Goal: Information Seeking & Learning: Check status

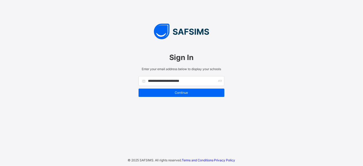
click at [170, 81] on input "**********" at bounding box center [181, 81] width 86 height 10
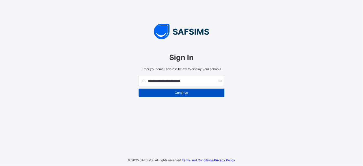
type input "**********"
click at [178, 93] on span "Continue" at bounding box center [181, 93] width 78 height 4
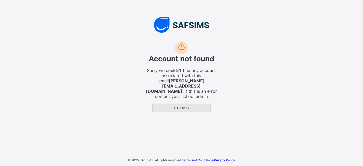
click at [204, 106] on span "← Go back" at bounding box center [181, 108] width 50 height 4
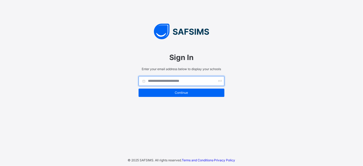
click at [187, 79] on input "text" at bounding box center [181, 81] width 86 height 10
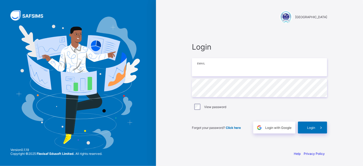
type input "**********"
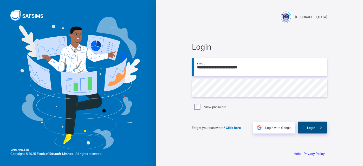
click at [308, 127] on span "Login" at bounding box center [311, 128] width 8 height 4
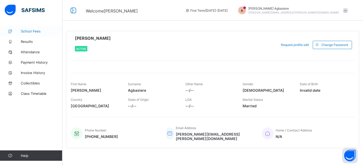
click at [30, 30] on span "School Fees" at bounding box center [42, 31] width 42 height 4
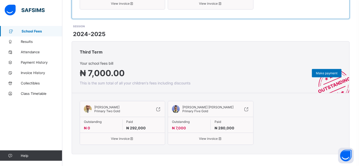
scroll to position [190, 0]
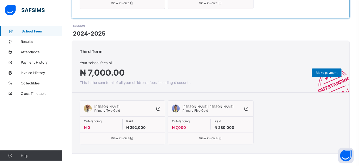
click at [210, 137] on span "View invoice" at bounding box center [210, 138] width 77 height 4
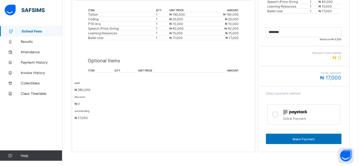
scroll to position [151, 0]
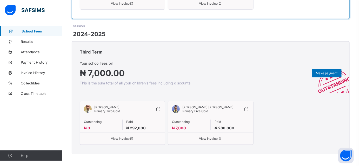
scroll to position [190, 0]
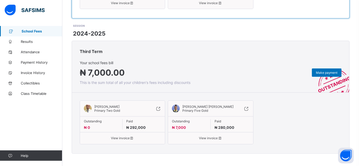
click at [214, 137] on span "View invoice" at bounding box center [210, 138] width 77 height 4
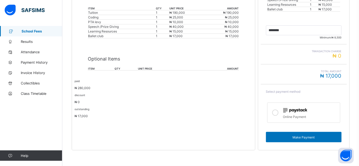
scroll to position [154, 0]
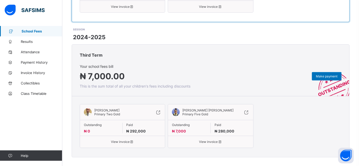
scroll to position [190, 0]
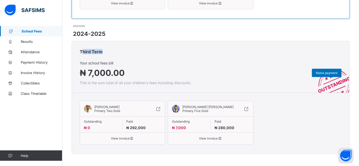
drag, startPoint x: 82, startPoint y: 50, endPoint x: 114, endPoint y: 52, distance: 32.0
click at [114, 52] on div "Third Term" at bounding box center [210, 50] width 277 height 19
click at [214, 138] on span "View invoice" at bounding box center [210, 139] width 77 height 4
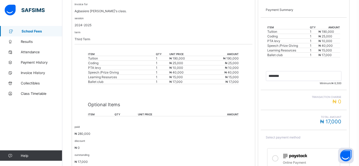
scroll to position [154, 0]
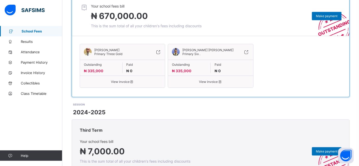
scroll to position [112, 0]
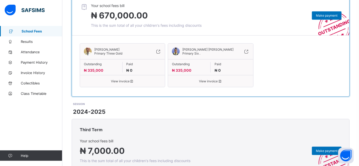
click at [121, 81] on span "View invoice" at bounding box center [122, 81] width 77 height 4
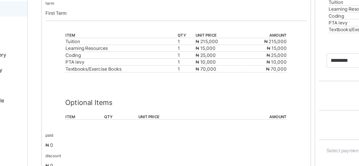
scroll to position [112, 0]
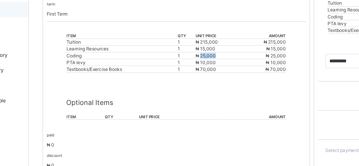
drag, startPoint x: 181, startPoint y: 61, endPoint x: 191, endPoint y: 63, distance: 11.2
click at [191, 63] on td "₦ 25,000" at bounding box center [192, 63] width 31 height 5
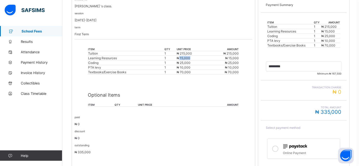
drag, startPoint x: 180, startPoint y: 57, endPoint x: 193, endPoint y: 58, distance: 12.5
click at [193, 58] on td "₦ 15,000" at bounding box center [192, 58] width 31 height 5
drag, startPoint x: 182, startPoint y: 70, endPoint x: 197, endPoint y: 70, distance: 15.6
click at [197, 70] on td "₦ 70,000" at bounding box center [192, 72] width 31 height 5
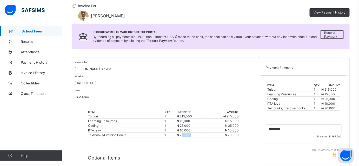
scroll to position [44, 0]
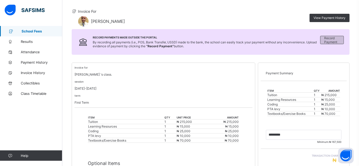
click at [334, 41] on span "Record Payment" at bounding box center [333, 40] width 16 height 8
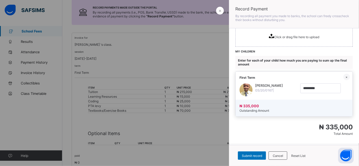
scroll to position [74, 0]
drag, startPoint x: 297, startPoint y: 86, endPoint x: 312, endPoint y: 86, distance: 15.1
click at [312, 86] on input "currency" at bounding box center [320, 88] width 41 height 10
drag, startPoint x: 312, startPoint y: 86, endPoint x: 291, endPoint y: 88, distance: 21.3
click at [300, 88] on input "currency" at bounding box center [320, 88] width 41 height 10
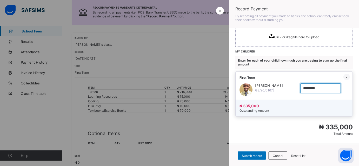
click at [314, 90] on input "currency" at bounding box center [320, 88] width 41 height 10
drag, startPoint x: 309, startPoint y: 87, endPoint x: 297, endPoint y: 88, distance: 11.2
click at [300, 88] on input "currency" at bounding box center [320, 88] width 41 height 10
type input "*********"
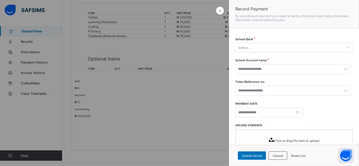
scroll to position [128, 0]
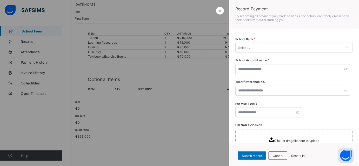
click at [193, 122] on div at bounding box center [179, 83] width 359 height 166
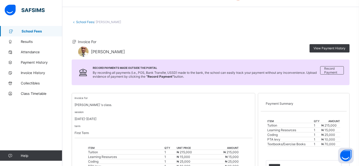
scroll to position [16, 0]
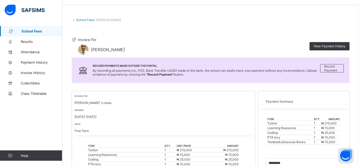
click at [77, 18] on link "School Fees" at bounding box center [85, 20] width 18 height 4
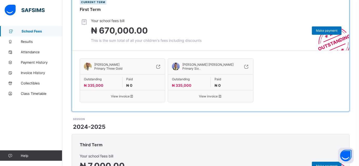
scroll to position [97, 0]
click at [213, 97] on span "View invoice" at bounding box center [210, 96] width 77 height 4
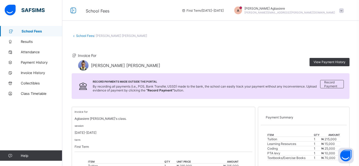
click at [87, 36] on link "School Fees" at bounding box center [85, 36] width 18 height 4
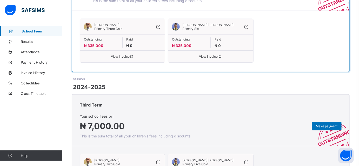
scroll to position [190, 0]
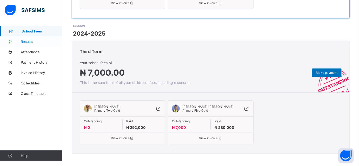
click at [37, 42] on span "Results" at bounding box center [42, 41] width 42 height 4
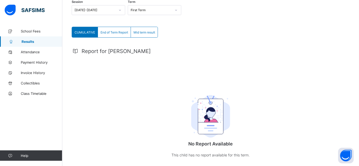
scroll to position [76, 0]
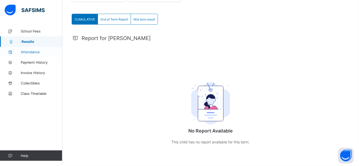
click at [28, 51] on span "Attendance" at bounding box center [42, 52] width 42 height 4
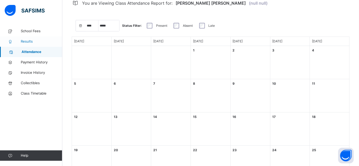
select select "****"
select select "*"
click at [30, 42] on span "Results" at bounding box center [42, 41] width 42 height 5
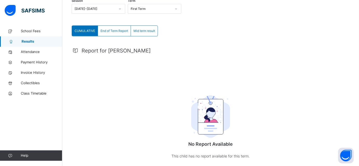
scroll to position [76, 0]
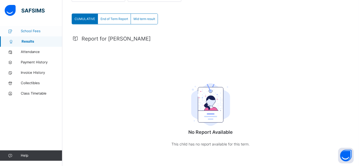
click at [25, 31] on span "School Fees" at bounding box center [42, 31] width 42 height 5
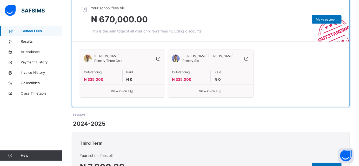
click at [212, 97] on div "[PERSON_NAME] [PERSON_NAME] Primary Six . Outstanding ₦ 335,000 Paid ₦ 0 View i…" at bounding box center [210, 74] width 85 height 48
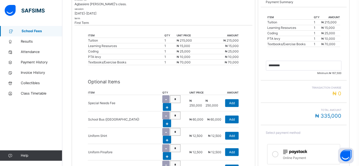
scroll to position [117, 0]
drag, startPoint x: 334, startPoint y: 73, endPoint x: 347, endPoint y: 74, distance: 13.3
click at [347, 74] on div "Minimum: ₦ 167,500" at bounding box center [304, 68] width 86 height 26
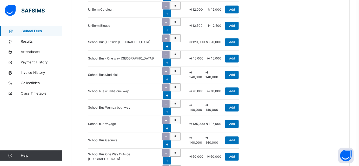
scroll to position [309, 0]
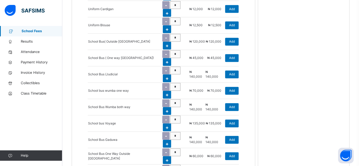
click at [29, 31] on span "School Fees" at bounding box center [42, 31] width 41 height 5
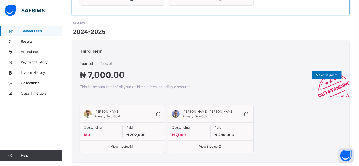
scroll to position [216, 0]
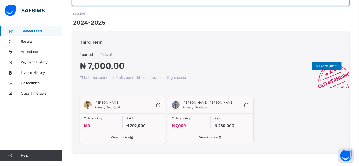
click at [208, 140] on div "[PERSON_NAME] [PERSON_NAME] Primary Five Gold Outstanding ₦ 7,000 Paid ₦ 280,00…" at bounding box center [210, 120] width 85 height 48
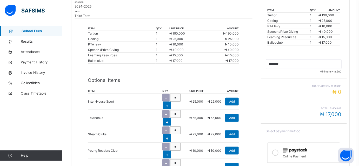
scroll to position [125, 0]
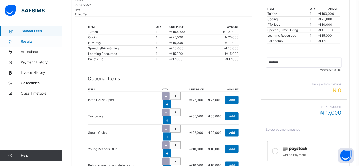
click at [34, 38] on link "Results" at bounding box center [31, 41] width 62 height 10
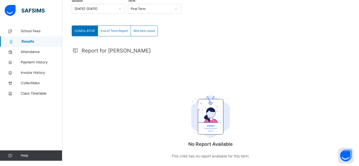
scroll to position [77, 0]
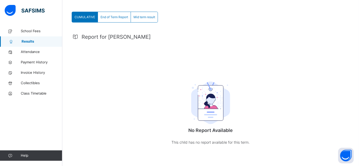
click at [119, 17] on span "End of Term Report" at bounding box center [115, 17] width 28 height 5
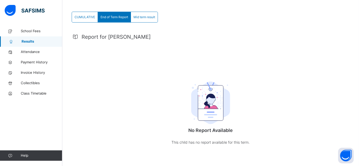
click at [147, 20] on div "Mid term result" at bounding box center [144, 17] width 27 height 10
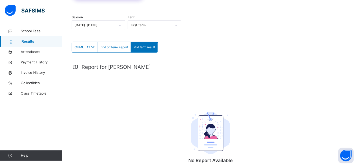
scroll to position [47, 0]
click at [147, 24] on div "First Term" at bounding box center [151, 25] width 41 height 5
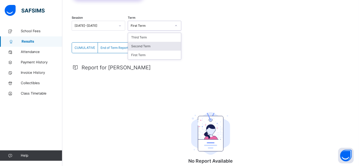
click at [118, 26] on div at bounding box center [120, 26] width 9 height 8
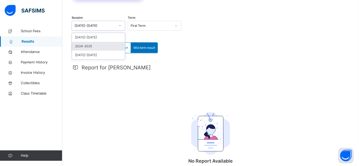
click at [111, 46] on div "2024-2025" at bounding box center [98, 46] width 53 height 9
click at [113, 48] on span "End of Term Report" at bounding box center [115, 47] width 28 height 5
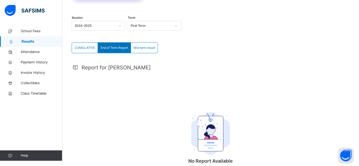
click at [144, 27] on div "First Term" at bounding box center [151, 25] width 41 height 5
click at [142, 46] on div "Second Term" at bounding box center [154, 46] width 53 height 9
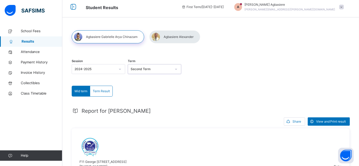
scroll to position [3, 0]
click at [168, 68] on div "Second Term" at bounding box center [151, 69] width 41 height 5
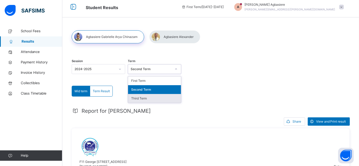
click at [160, 98] on div "Third Term" at bounding box center [154, 98] width 53 height 9
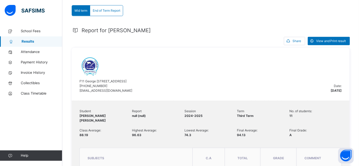
scroll to position [84, 0]
drag, startPoint x: 227, startPoint y: 57, endPoint x: 158, endPoint y: 32, distance: 73.1
click at [158, 32] on div "Report for [PERSON_NAME]" at bounding box center [211, 31] width 278 height 8
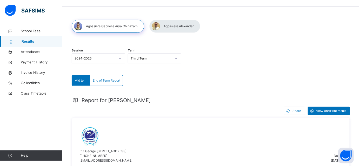
scroll to position [0, 0]
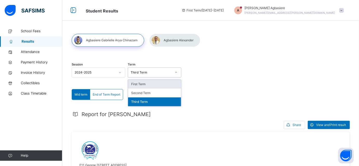
click at [154, 72] on div "Third Term" at bounding box center [151, 72] width 41 height 5
click at [152, 93] on div "Second Term" at bounding box center [154, 93] width 53 height 9
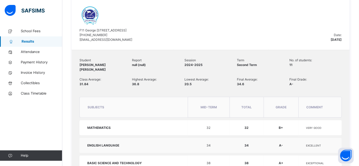
scroll to position [135, 0]
drag, startPoint x: 291, startPoint y: 82, endPoint x: 301, endPoint y: 84, distance: 9.6
click at [301, 84] on div "Student [PERSON_NAME] [PERSON_NAME] Report null (null) Session [DATE]-[DATE] Te…" at bounding box center [211, 76] width 262 height 36
click at [287, 90] on div "Student [PERSON_NAME] [PERSON_NAME] Report null (null) Session [DATE]-[DATE] Te…" at bounding box center [211, 76] width 262 height 36
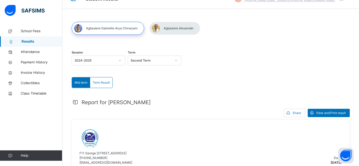
scroll to position [12, 0]
click at [175, 29] on div at bounding box center [174, 28] width 51 height 13
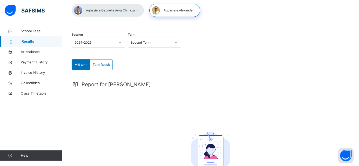
scroll to position [30, 0]
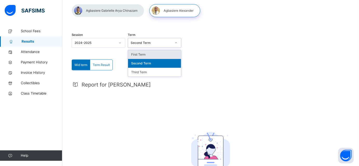
click at [151, 44] on div "Second Term" at bounding box center [151, 43] width 41 height 5
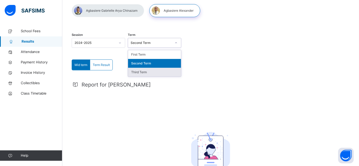
click at [150, 71] on div "Third Term" at bounding box center [154, 72] width 53 height 9
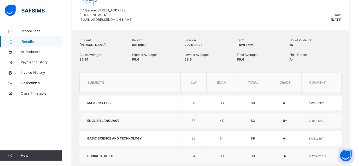
scroll to position [154, 0]
drag, startPoint x: 299, startPoint y: 126, endPoint x: 188, endPoint y: 18, distance: 154.9
click at [188, 18] on div "[GEOGRAPHIC_DATA][PERSON_NAME] [PHONE_NUMBER] [EMAIL_ADDRESS][DOMAIN_NAME]" at bounding box center [205, 3] width 251 height 37
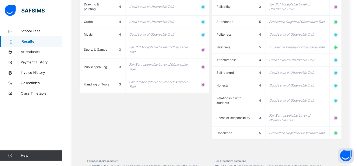
scroll to position [513, 0]
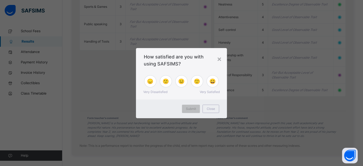
click at [210, 112] on div "Close" at bounding box center [210, 109] width 17 height 8
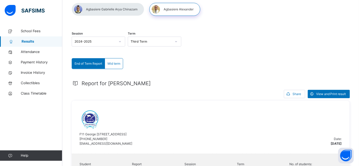
scroll to position [30, 0]
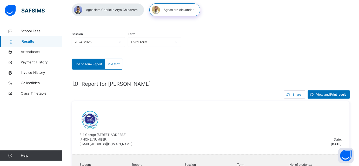
click at [116, 66] on span "Mid term" at bounding box center [114, 64] width 13 height 5
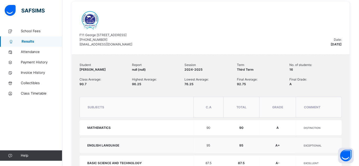
scroll to position [129, 0]
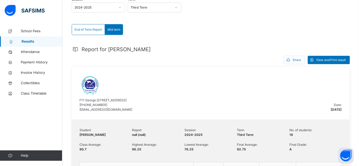
click at [91, 30] on span "End of Term Report" at bounding box center [89, 29] width 28 height 5
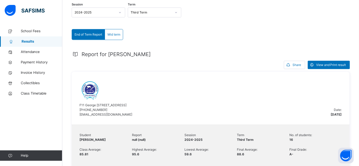
scroll to position [60, 0]
click at [117, 33] on span "Mid term" at bounding box center [114, 34] width 13 height 5
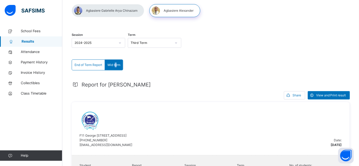
scroll to position [29, 0]
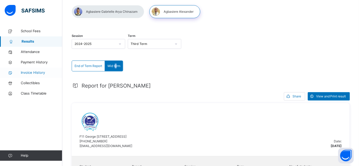
click at [46, 72] on span "Invoice History" at bounding box center [42, 72] width 42 height 5
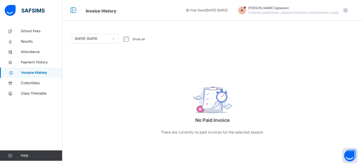
click at [94, 35] on div "[DATE]-[DATE]" at bounding box center [90, 39] width 36 height 8
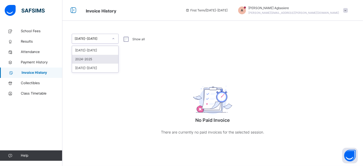
click at [95, 62] on div "2024-2025" at bounding box center [95, 59] width 46 height 9
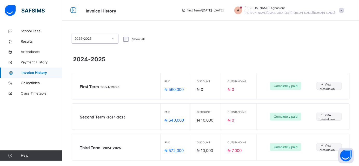
scroll to position [9, 0]
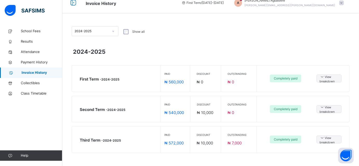
click at [206, 112] on span "₦ 10,000" at bounding box center [205, 112] width 16 height 5
click at [325, 108] on span "View breakdown" at bounding box center [329, 109] width 19 height 10
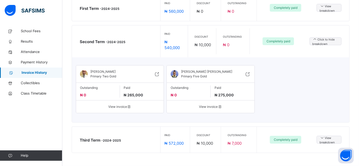
scroll to position [80, 0]
click at [324, 8] on span "View breakdown" at bounding box center [329, 8] width 19 height 10
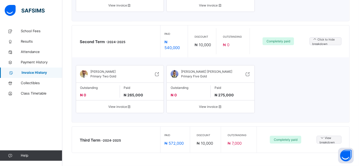
scroll to position [149, 0]
drag, startPoint x: 193, startPoint y: 44, endPoint x: 210, endPoint y: 44, distance: 16.9
click at [210, 44] on div "Discount ₦ 10,000" at bounding box center [204, 41] width 26 height 26
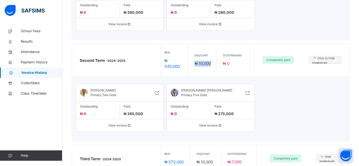
scroll to position [150, 0]
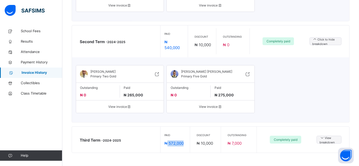
drag, startPoint x: 168, startPoint y: 143, endPoint x: 185, endPoint y: 144, distance: 17.2
click at [185, 144] on div "Paid ₦ 572,000" at bounding box center [175, 140] width 30 height 26
drag, startPoint x: 164, startPoint y: 45, endPoint x: 178, endPoint y: 44, distance: 13.8
click at [178, 44] on div "Paid ₦ 540,000" at bounding box center [173, 41] width 19 height 19
drag, startPoint x: 171, startPoint y: 142, endPoint x: 190, endPoint y: 147, distance: 18.9
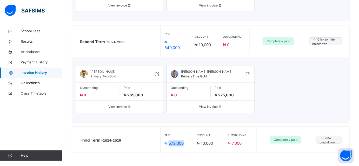
click at [189, 146] on div "Third Term - [DATE]-[DATE] Paid ₦ 572,000 Discount ₦ 10,000 Outstanding ₦ 7,000…" at bounding box center [196, 140] width 232 height 26
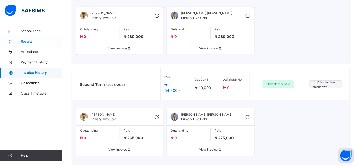
scroll to position [100, 0]
click at [37, 29] on span "School Fees" at bounding box center [42, 31] width 42 height 5
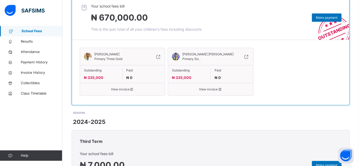
scroll to position [117, 0]
click at [40, 61] on span "Payment History" at bounding box center [42, 62] width 42 height 5
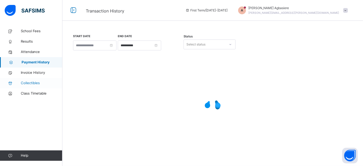
click at [37, 82] on span "Collectibles" at bounding box center [42, 83] width 42 height 5
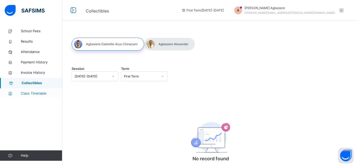
click at [35, 93] on span "Class Timetable" at bounding box center [42, 93] width 42 height 5
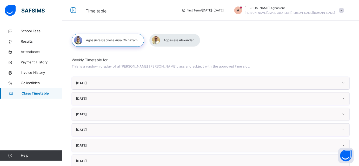
click at [129, 80] on div "[DATE]" at bounding box center [210, 83] width 277 height 12
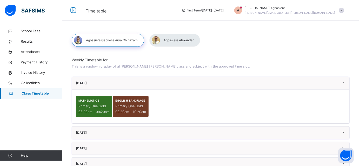
click at [129, 80] on div "[DATE]" at bounding box center [210, 83] width 277 height 12
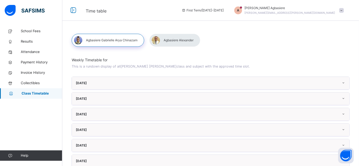
click at [129, 80] on div "[DATE]" at bounding box center [210, 83] width 277 height 12
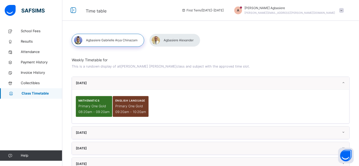
click at [129, 80] on div "[DATE]" at bounding box center [210, 83] width 277 height 12
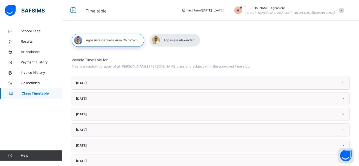
click at [172, 41] on div at bounding box center [174, 40] width 51 height 13
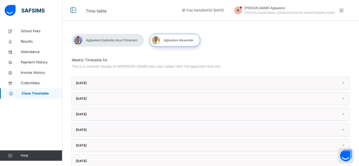
click at [149, 78] on div "[DATE]" at bounding box center [210, 83] width 277 height 12
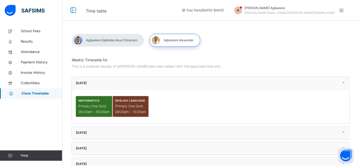
click at [149, 78] on div "[DATE]" at bounding box center [210, 83] width 277 height 12
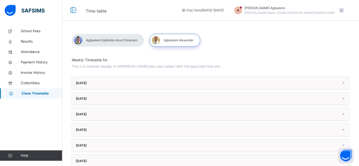
click at [307, 10] on span "[PERSON_NAME]" at bounding box center [290, 8] width 91 height 5
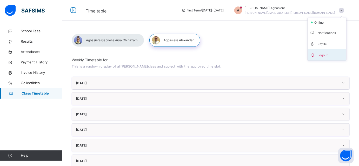
click at [328, 53] on span "Logout" at bounding box center [327, 54] width 34 height 7
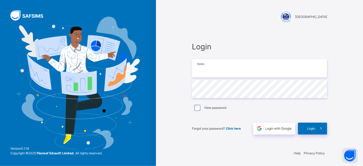
type input "**********"
